Goal: Information Seeking & Learning: Learn about a topic

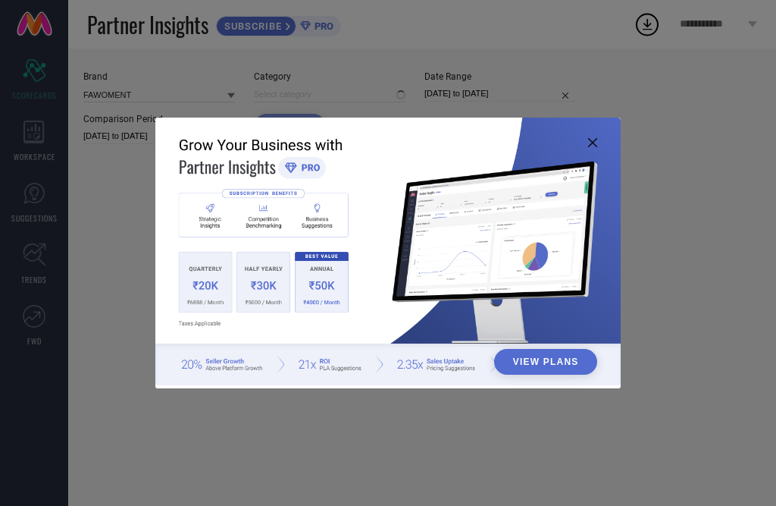
type input "All"
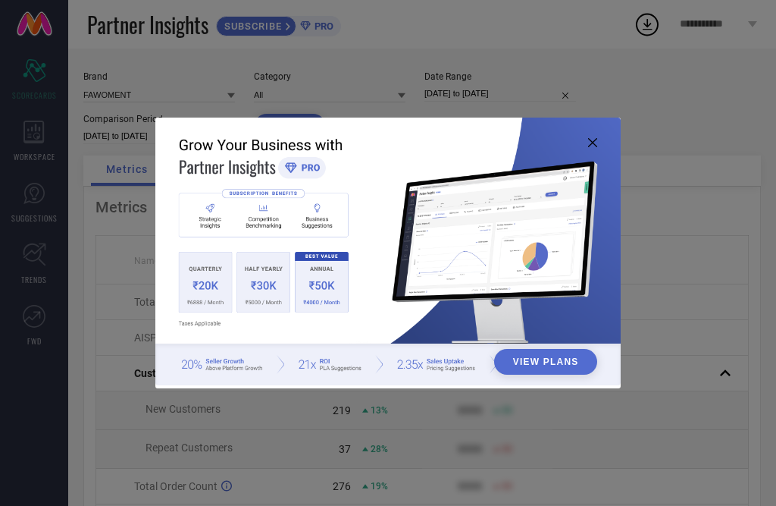
click at [590, 146] on icon at bounding box center [592, 142] width 9 height 9
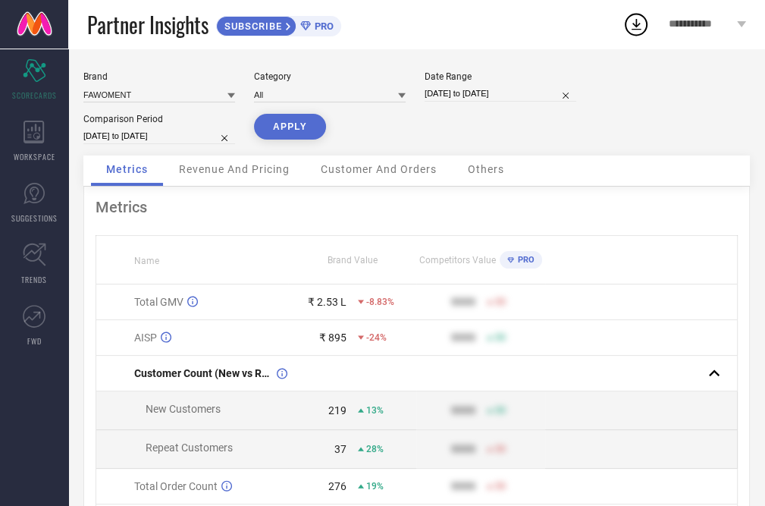
click at [253, 177] on div "Revenue And Pricing" at bounding box center [234, 170] width 141 height 30
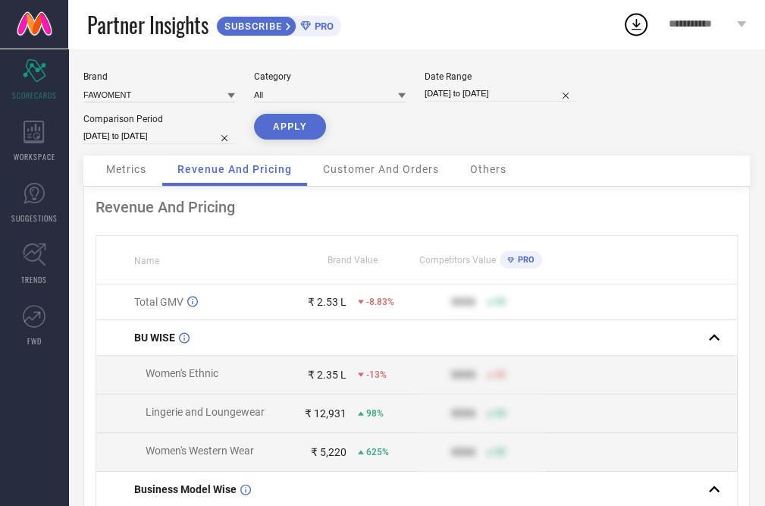
click at [409, 185] on div "Customer And Orders" at bounding box center [381, 170] width 146 height 30
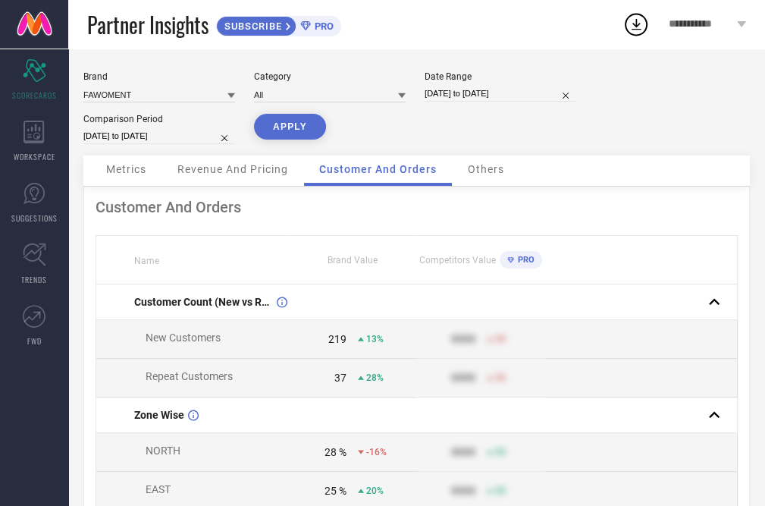
click at [499, 166] on span "Others" at bounding box center [486, 169] width 36 height 12
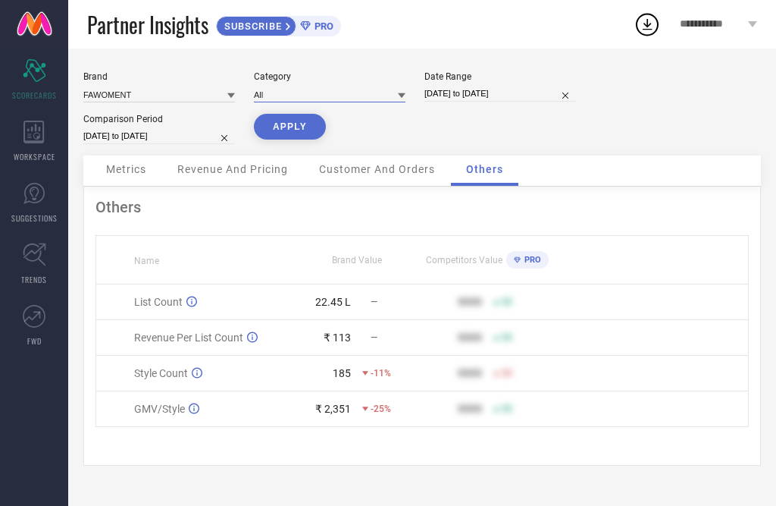
click at [299, 91] on input at bounding box center [330, 94] width 152 height 16
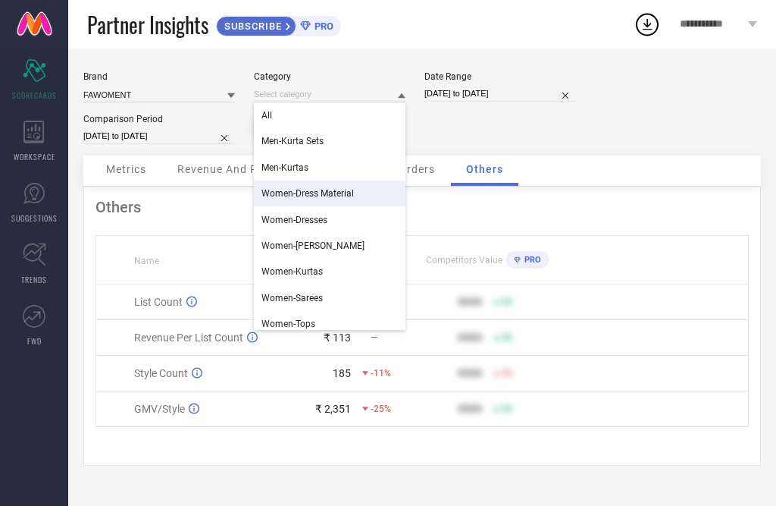
click at [615, 167] on div "Metrics Revenue And Pricing Customer And Orders Others" at bounding box center [422, 170] width 678 height 31
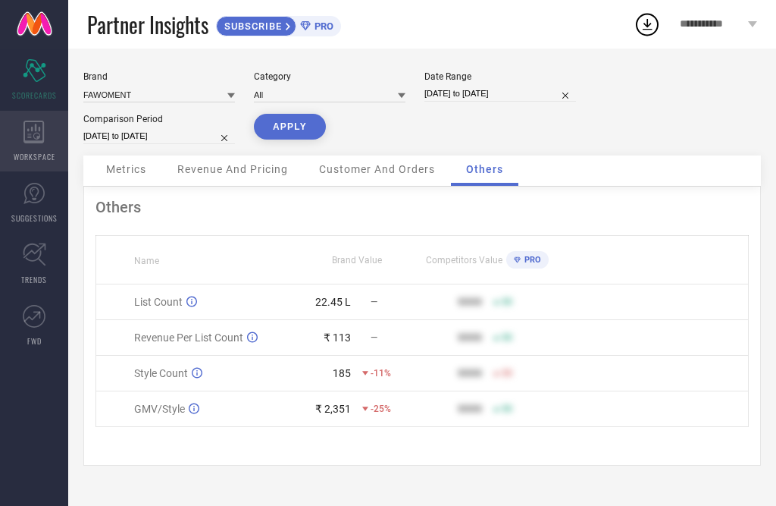
click at [39, 145] on div "WORKSPACE" at bounding box center [34, 141] width 68 height 61
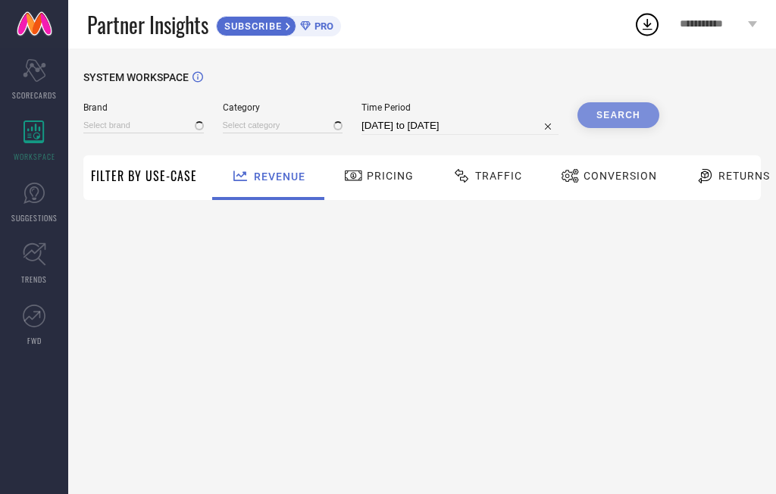
type input "FAWOMENT"
type input "All"
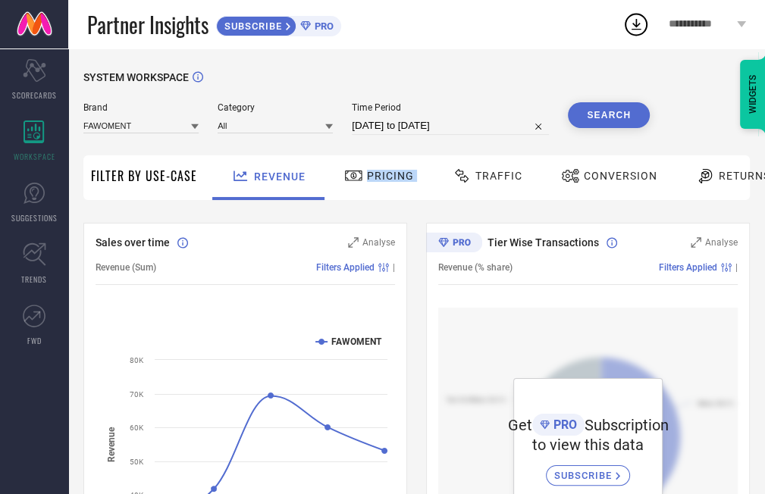
drag, startPoint x: 310, startPoint y: 199, endPoint x: 495, endPoint y: 199, distance: 184.9
click at [482, 196] on div "Revenue Pricing Traffic Conversion Returns" at bounding box center [501, 177] width 592 height 45
click at [49, 276] on link "TRENDS" at bounding box center [34, 263] width 68 height 61
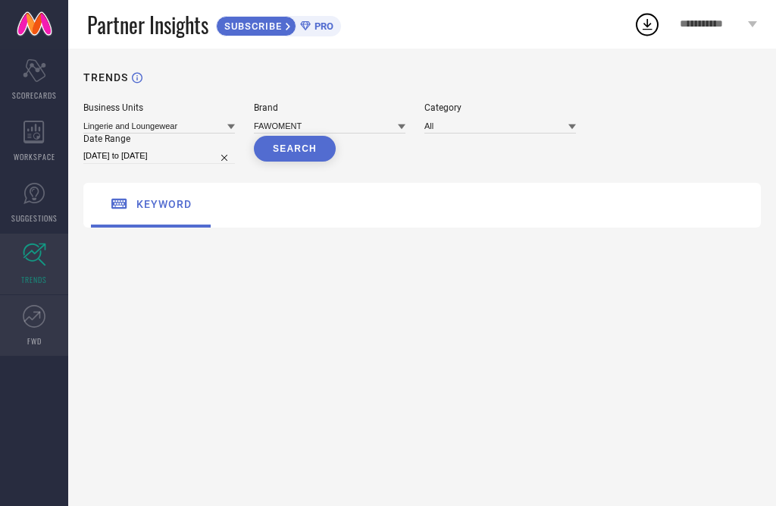
click at [37, 339] on span "FWD" at bounding box center [34, 340] width 14 height 11
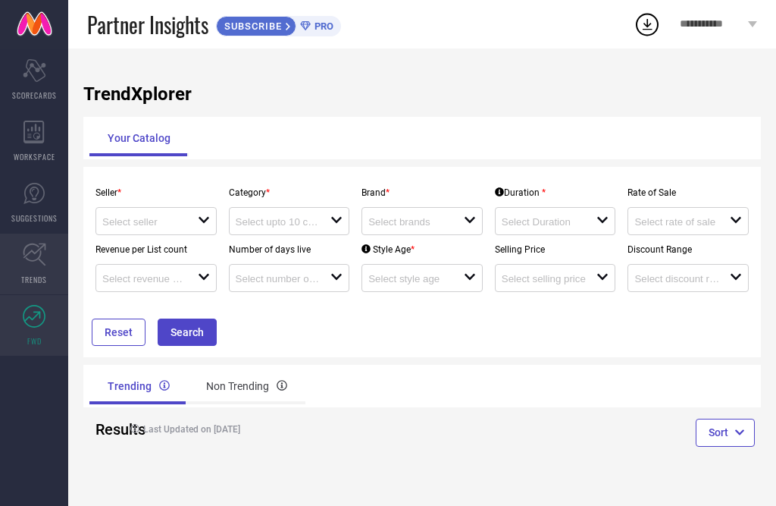
click at [45, 269] on link "TRENDS" at bounding box center [34, 263] width 68 height 61
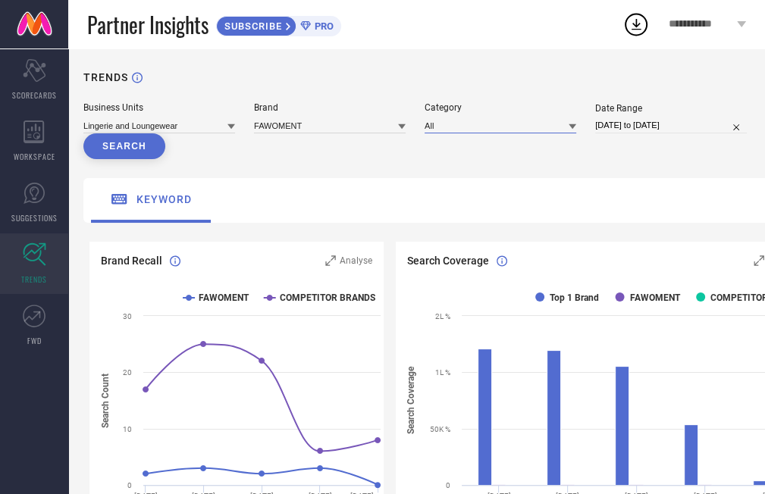
click at [452, 130] on input at bounding box center [500, 125] width 152 height 16
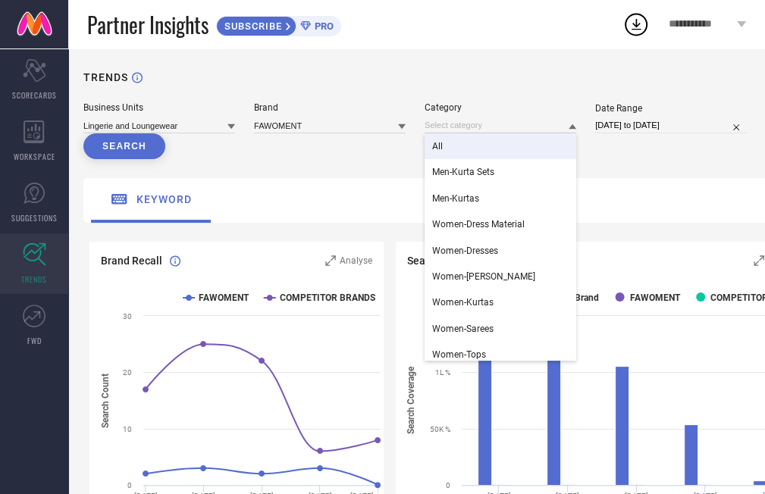
click at [360, 185] on div "keyword" at bounding box center [450, 200] width 734 height 45
